Goal: Download file/media

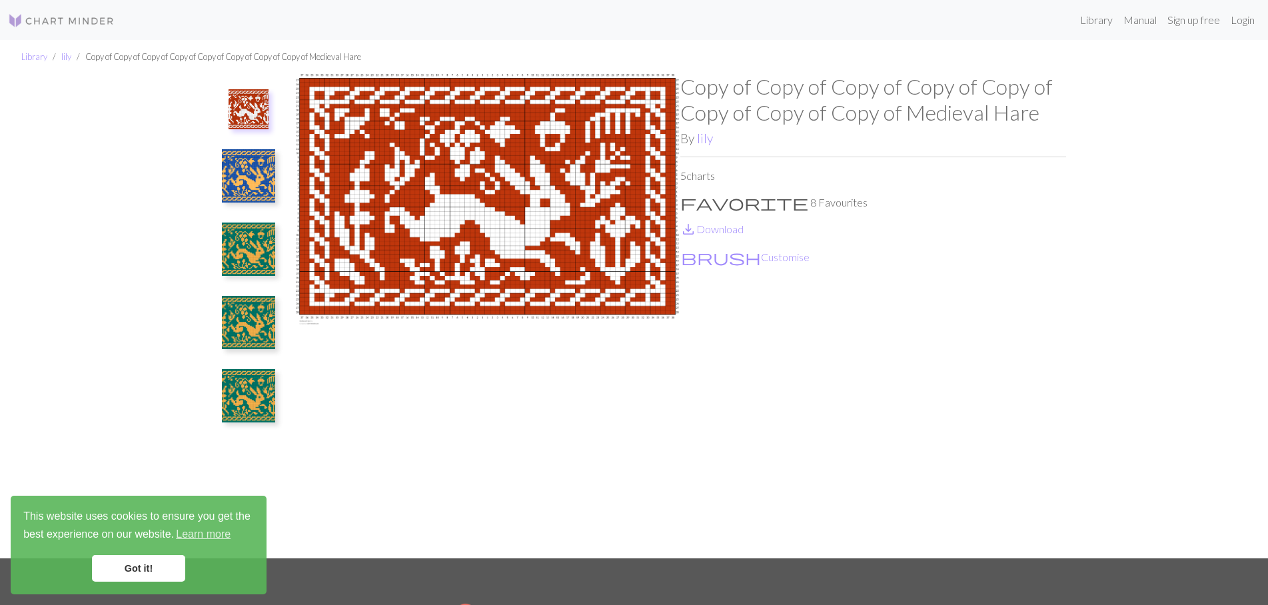
click at [441, 149] on img at bounding box center [488, 316] width 386 height 484
drag, startPoint x: 1082, startPoint y: 464, endPoint x: 936, endPoint y: 377, distance: 169.7
click at [1081, 463] on div "Library lily Copy of Copy of Copy of Copy of Copy of Copy of Copy of Copy of Me…" at bounding box center [634, 299] width 1268 height 519
click at [729, 231] on link "save_alt Download" at bounding box center [711, 229] width 63 height 13
click at [722, 261] on span "brush" at bounding box center [721, 257] width 80 height 19
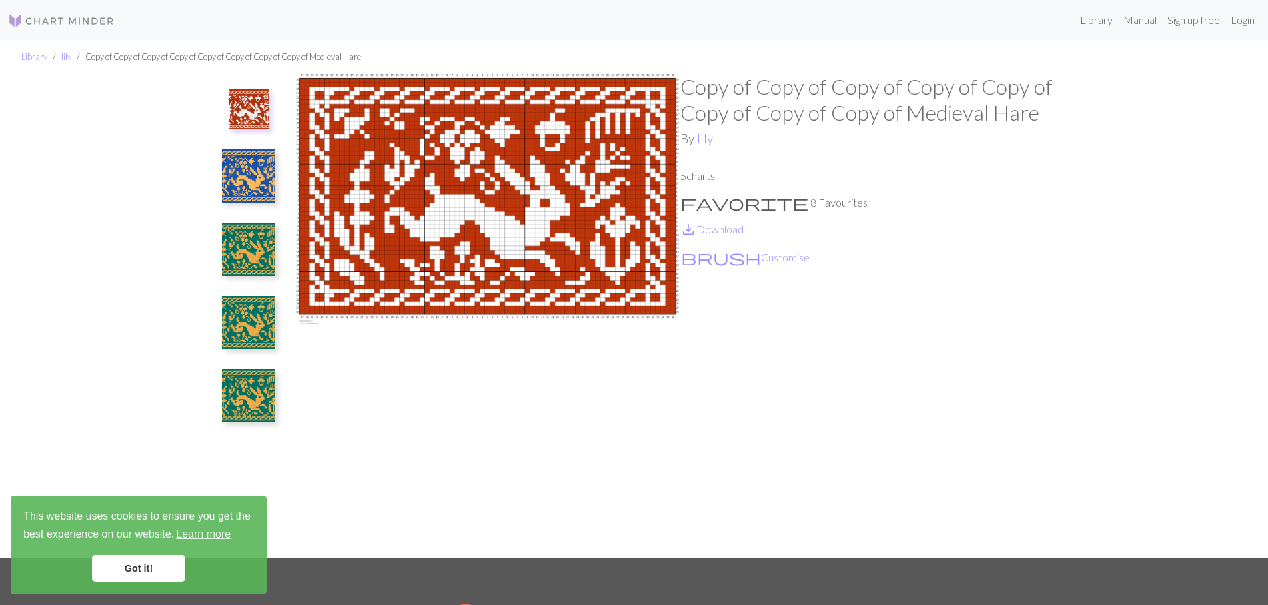
click at [251, 319] on img at bounding box center [248, 322] width 53 height 53
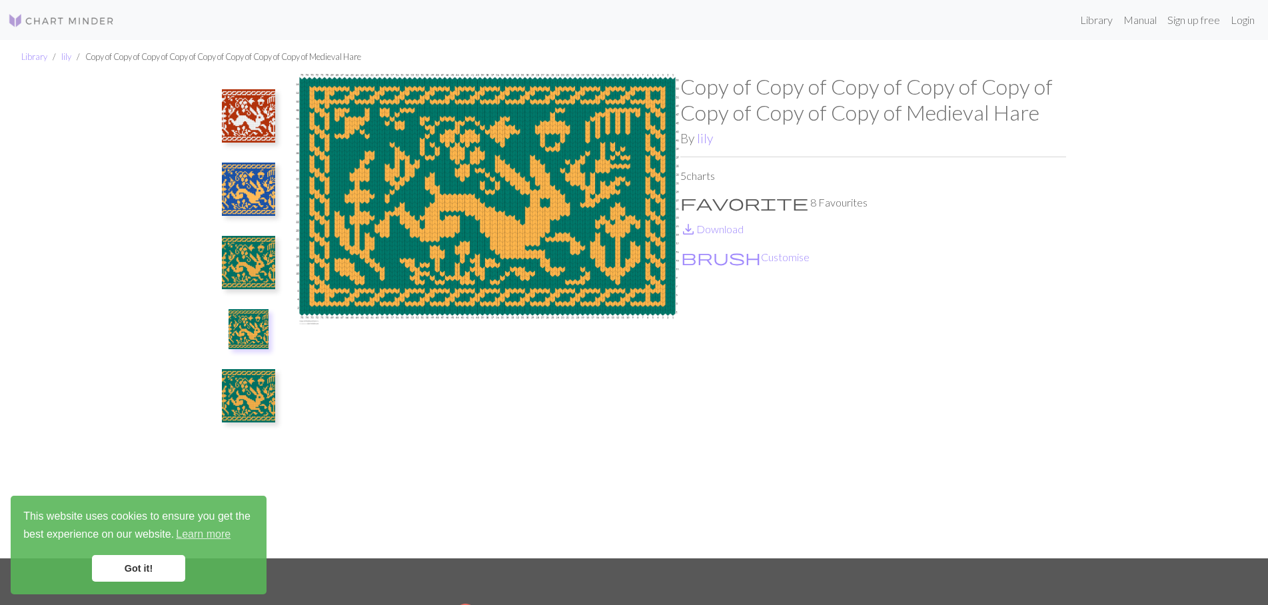
click at [251, 405] on img at bounding box center [248, 395] width 53 height 53
click at [253, 199] on img at bounding box center [248, 189] width 53 height 53
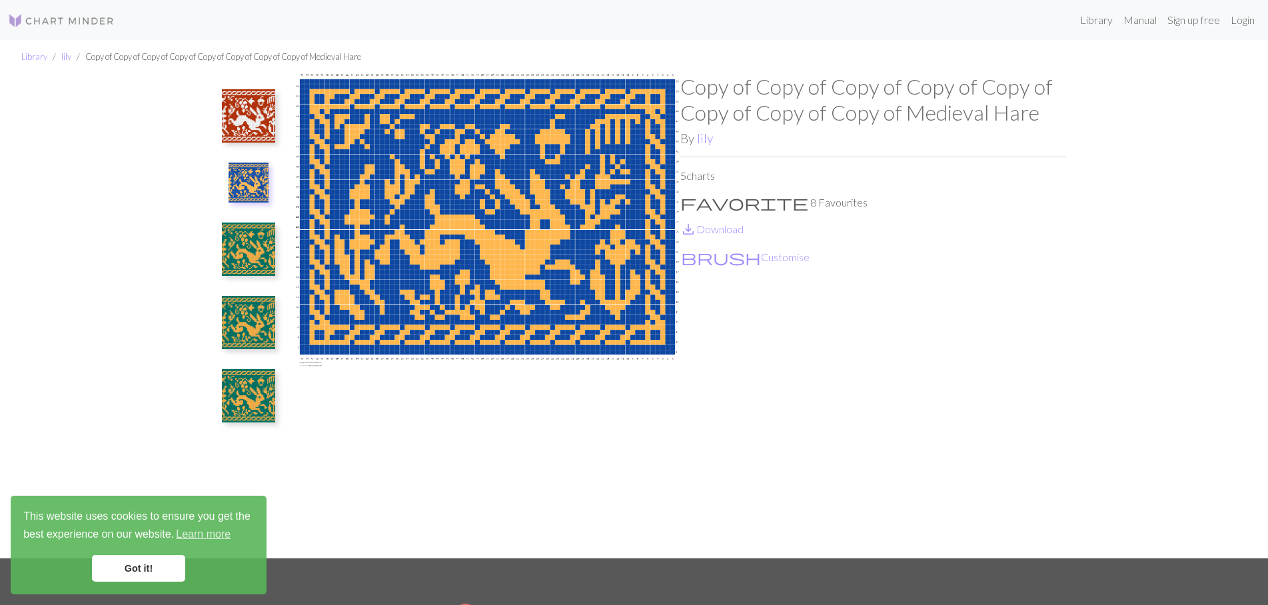
click at [258, 327] on img at bounding box center [248, 322] width 53 height 53
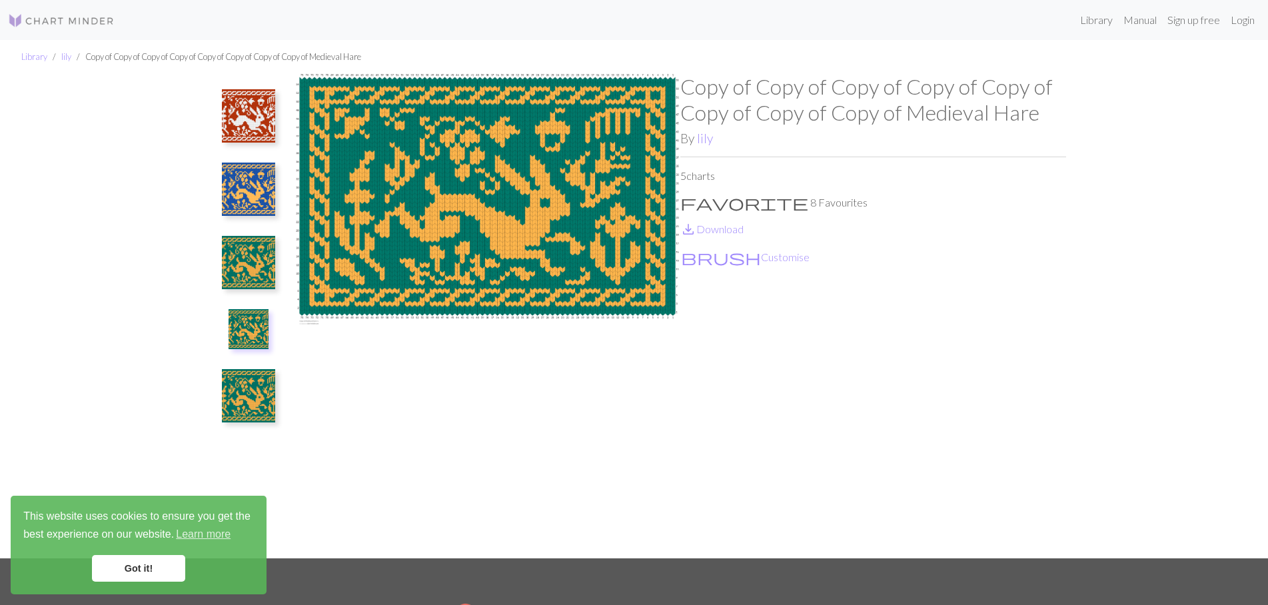
click at [250, 405] on img at bounding box center [248, 395] width 53 height 53
click at [246, 134] on img at bounding box center [248, 115] width 53 height 53
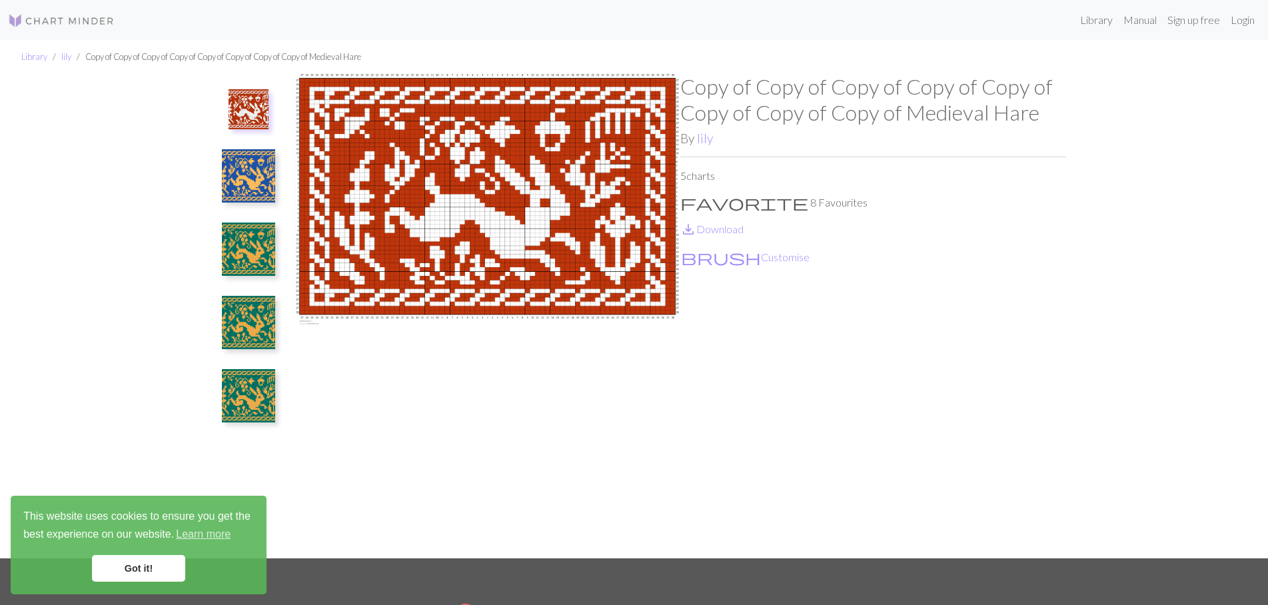
click at [259, 165] on img at bounding box center [248, 175] width 53 height 53
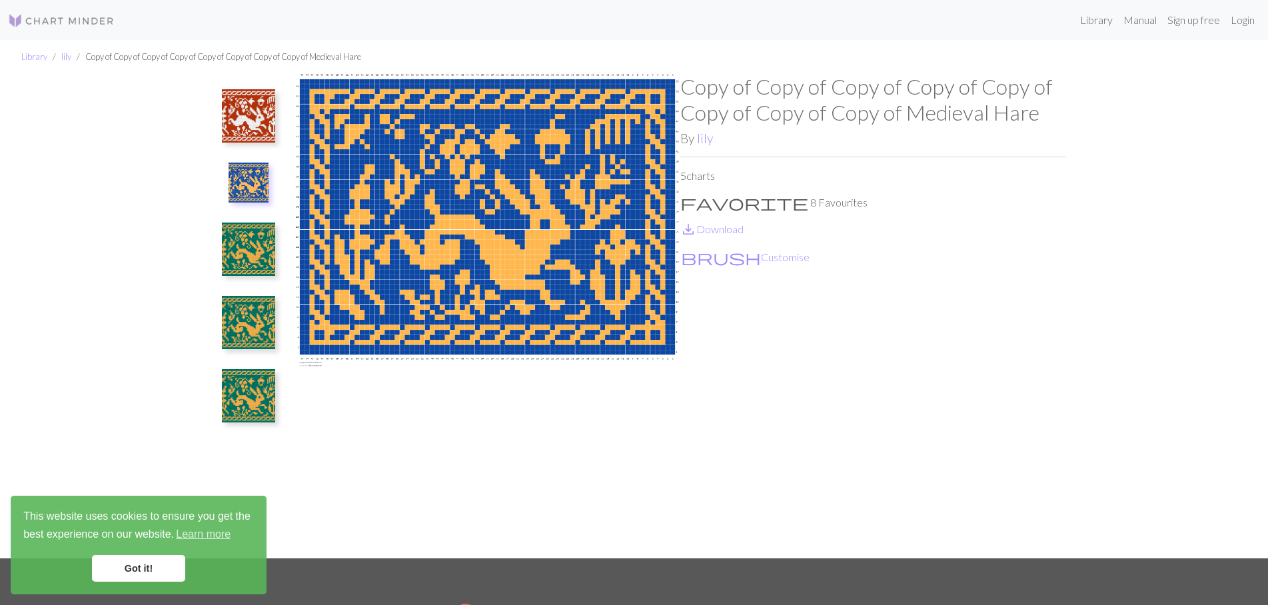
click at [237, 119] on img at bounding box center [248, 115] width 53 height 53
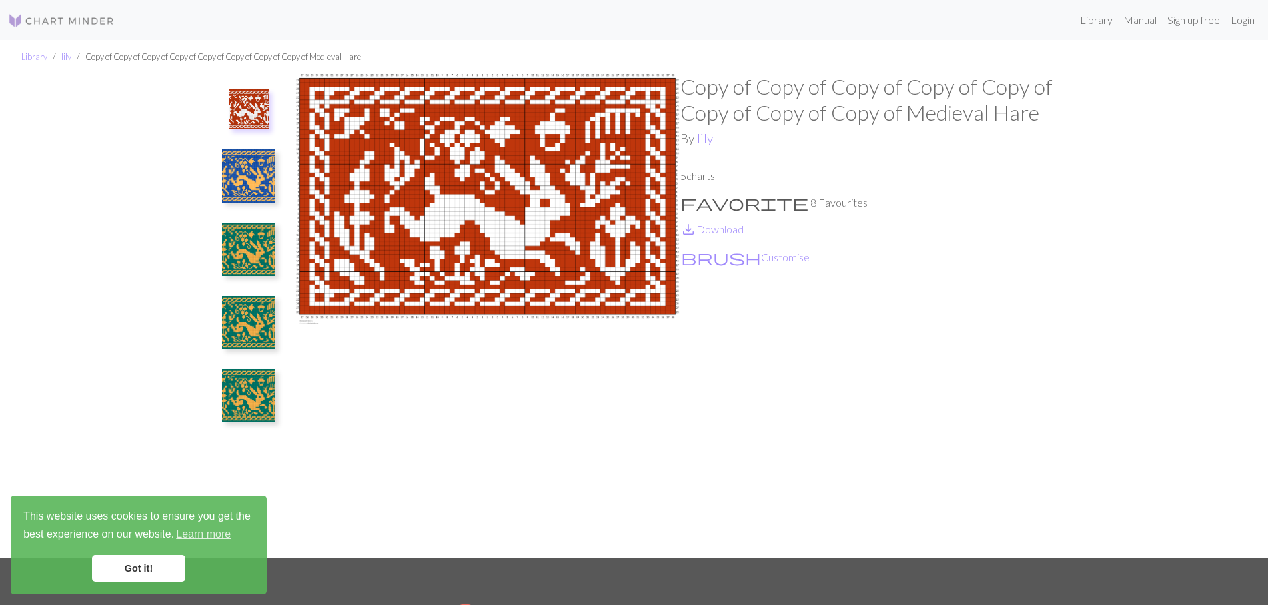
click at [696, 446] on div "Copy of Copy of Copy of Copy of Copy of Copy of Copy of Copy of Medieval Hare B…" at bounding box center [873, 316] width 386 height 484
